Goal: Find specific page/section: Find specific page/section

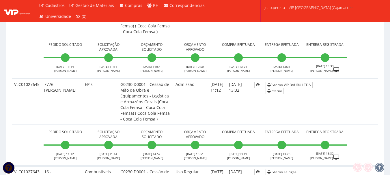
scroll to position [837, 0]
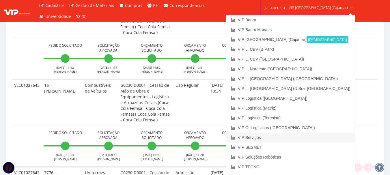
click at [280, 136] on link "VIP Serviços" at bounding box center [290, 138] width 129 height 10
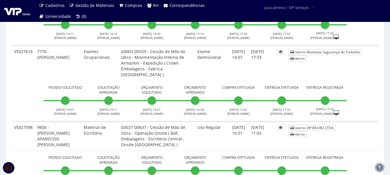
scroll to position [375, 0]
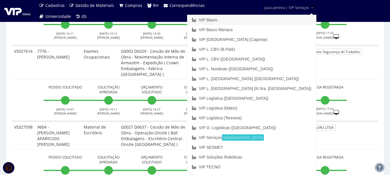
click at [260, 18] on link "VIP Bauru" at bounding box center [251, 20] width 129 height 10
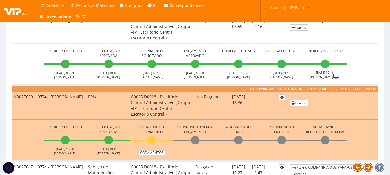
scroll to position [289, 0]
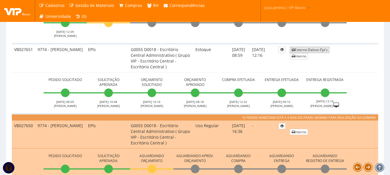
click at [310, 48] on link "Externo Dalson Epi's" at bounding box center [310, 50] width 40 height 6
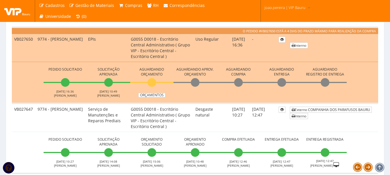
scroll to position [317, 0]
